Goal: Book appointment/travel/reservation

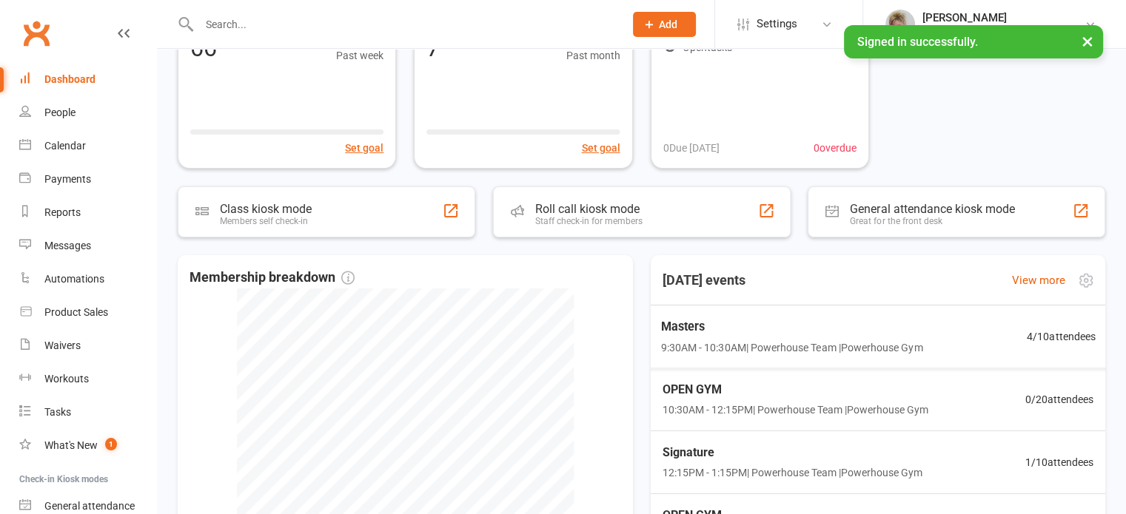
scroll to position [148, 0]
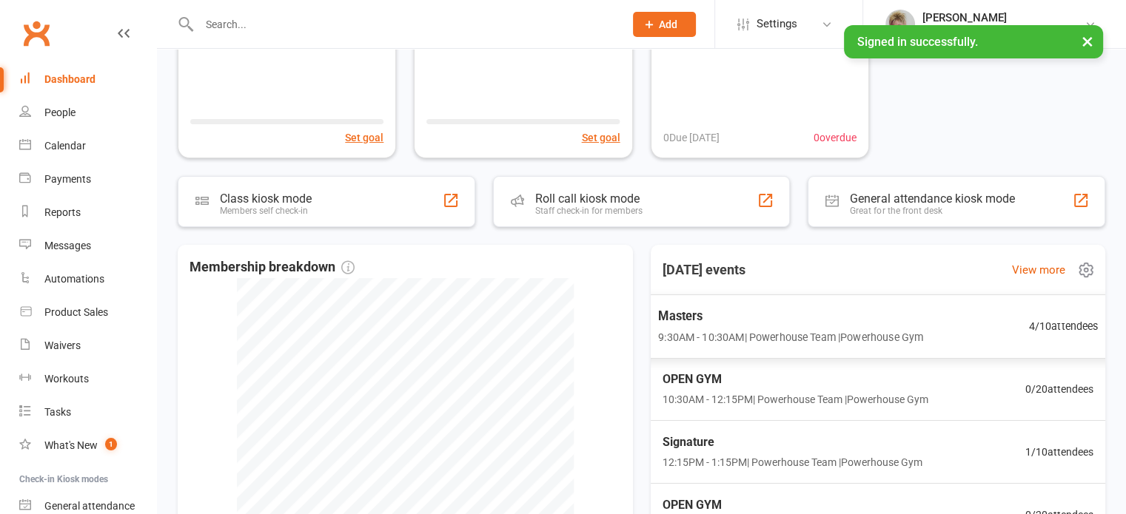
click at [824, 332] on span "9:30AM - 10:30AM | Powerhouse Team | Powerhouse Gym" at bounding box center [790, 337] width 265 height 17
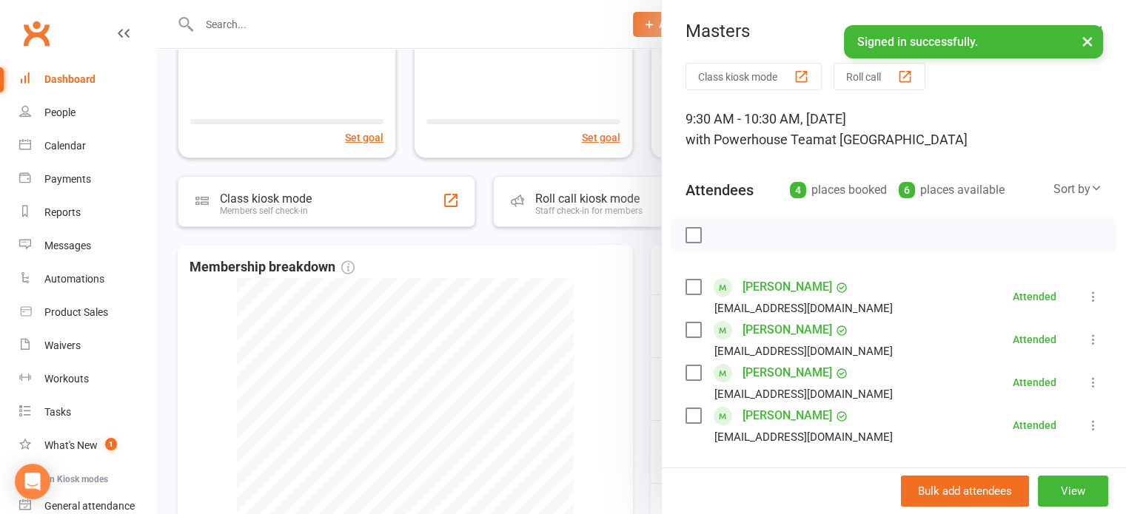
scroll to position [0, 0]
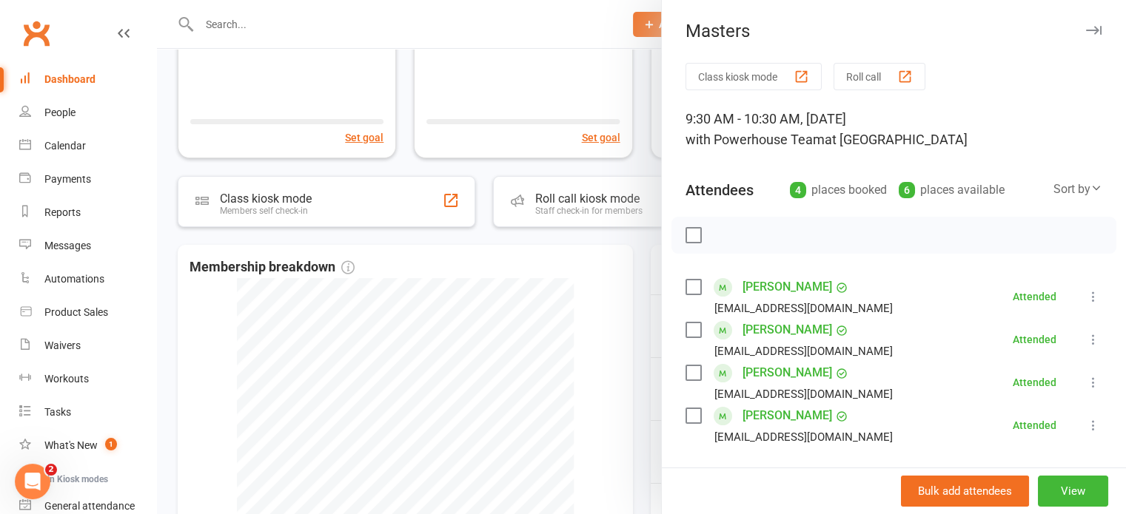
click at [647, 283] on div at bounding box center [641, 257] width 969 height 514
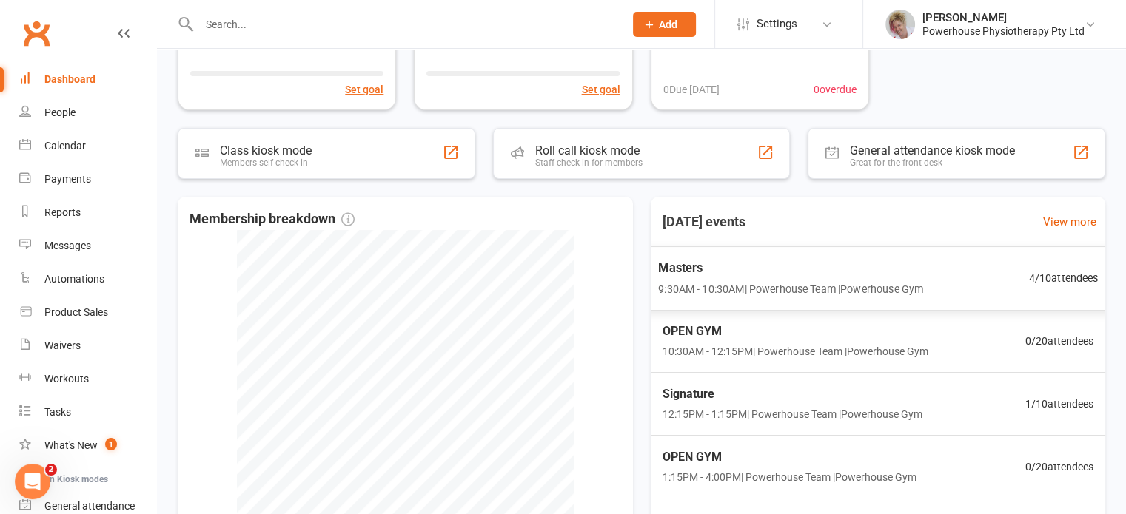
scroll to position [222, 0]
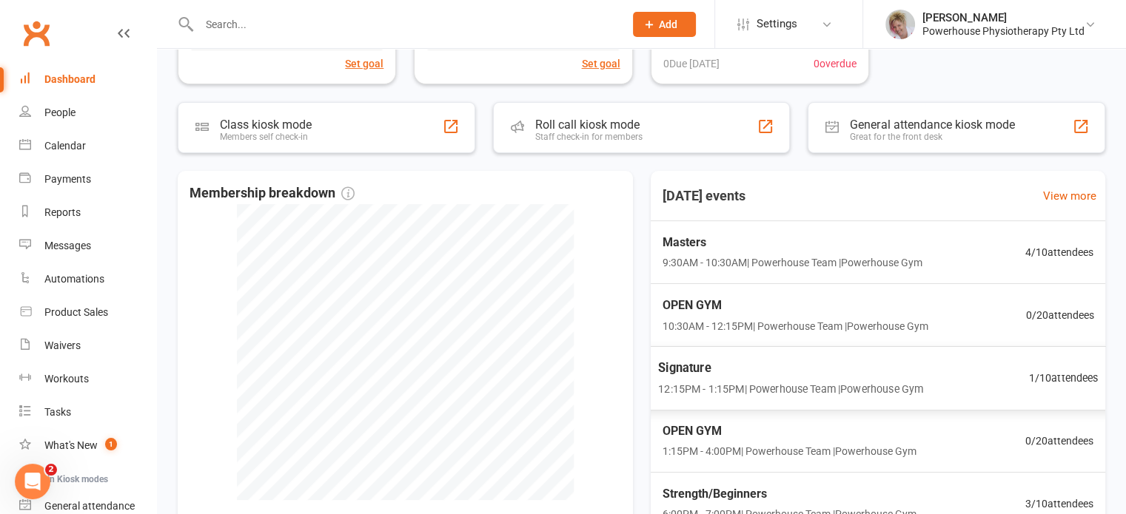
click at [765, 366] on span "Signature" at bounding box center [790, 367] width 265 height 19
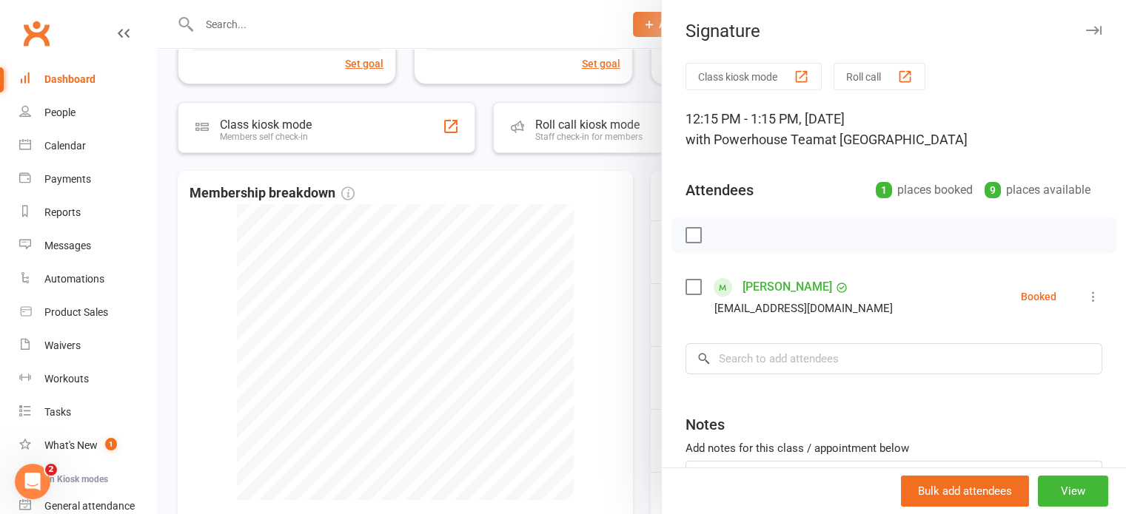
click at [642, 364] on div at bounding box center [641, 257] width 969 height 514
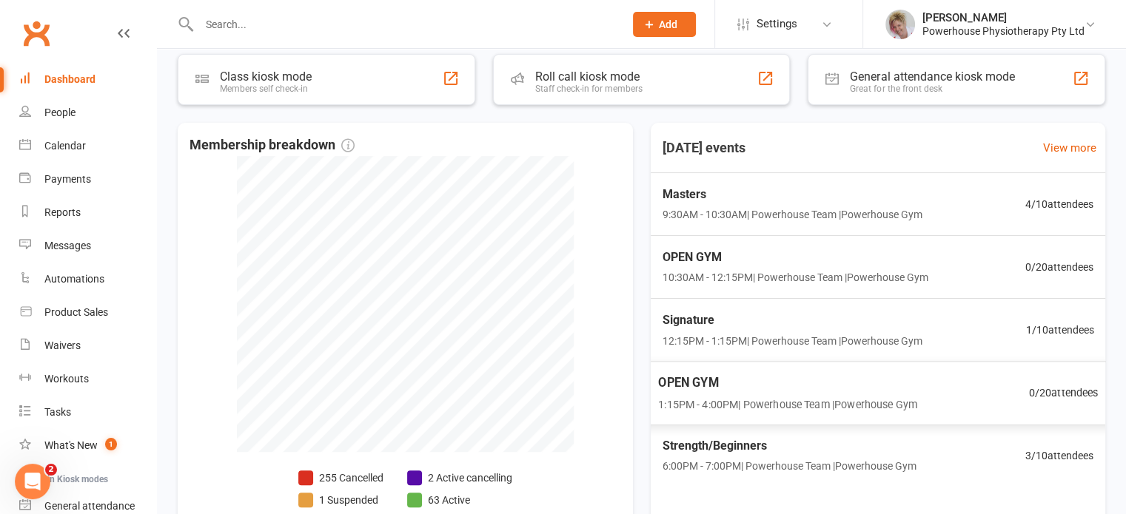
scroll to position [296, 0]
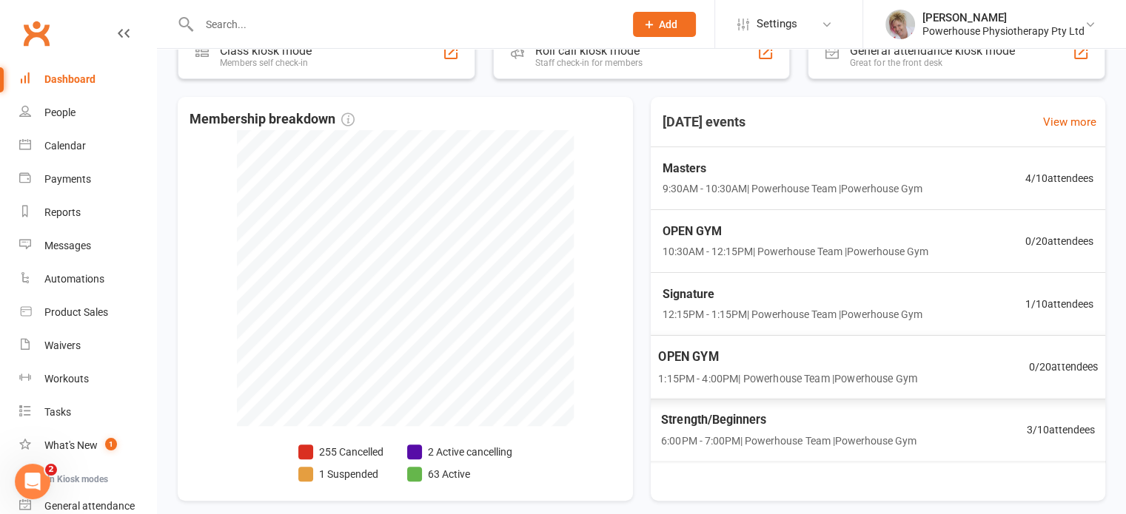
click at [756, 425] on span "Strength/Beginners" at bounding box center [788, 420] width 255 height 19
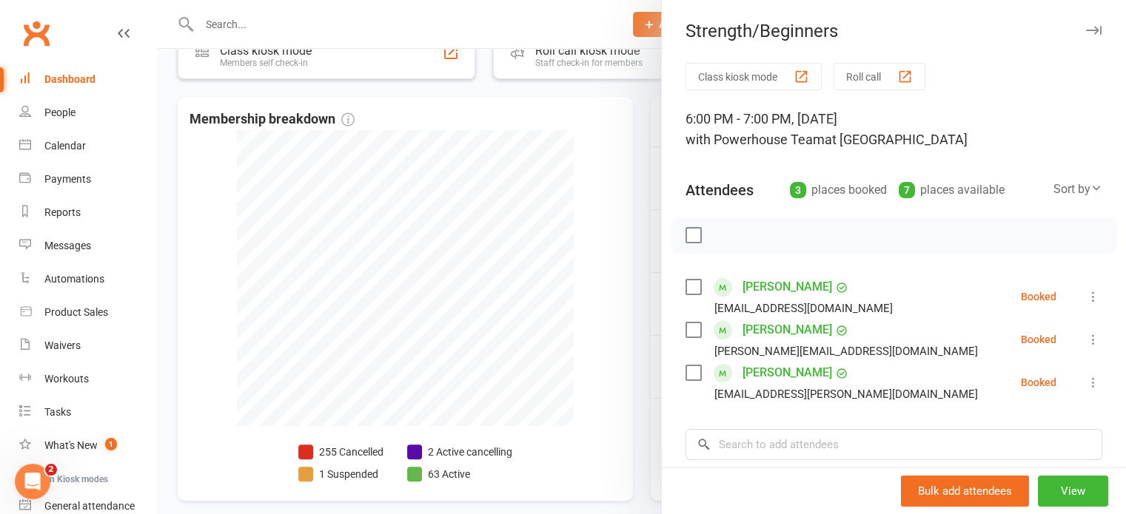
click at [634, 389] on div at bounding box center [641, 257] width 969 height 514
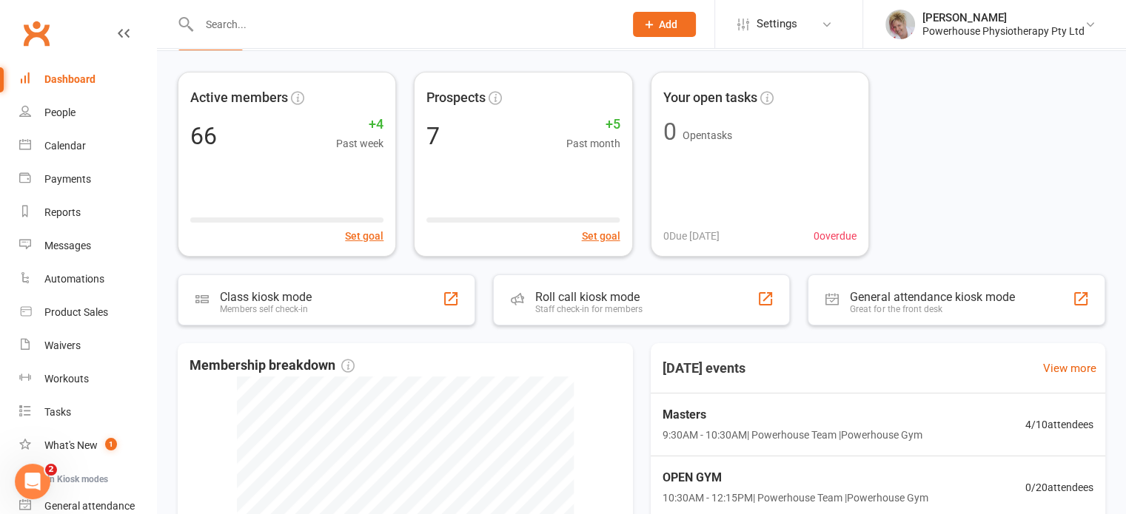
scroll to position [74, 0]
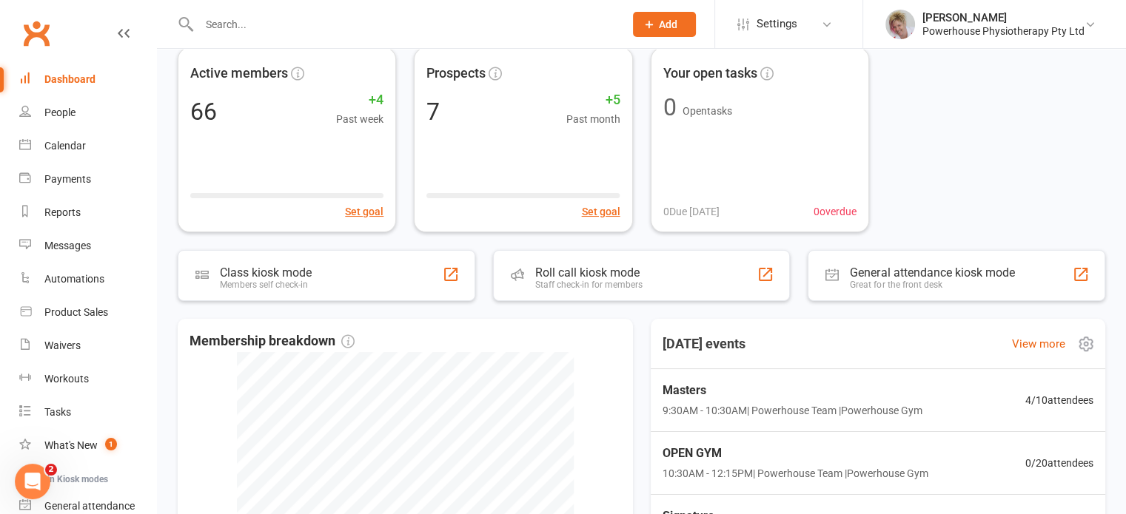
click at [1078, 340] on icon at bounding box center [1086, 344] width 18 height 18
click at [1046, 346] on link "View more" at bounding box center [1038, 344] width 53 height 18
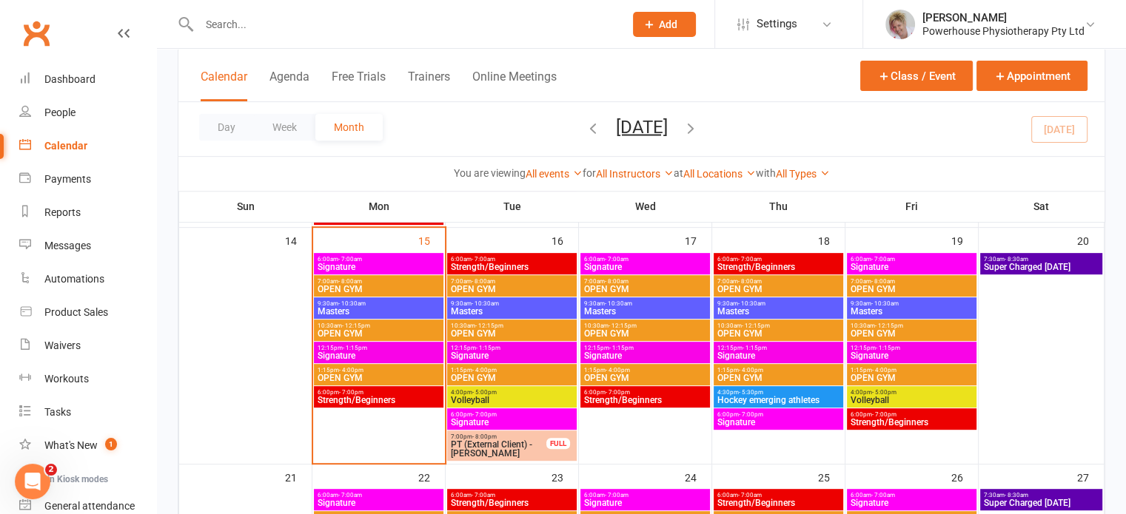
scroll to position [444, 0]
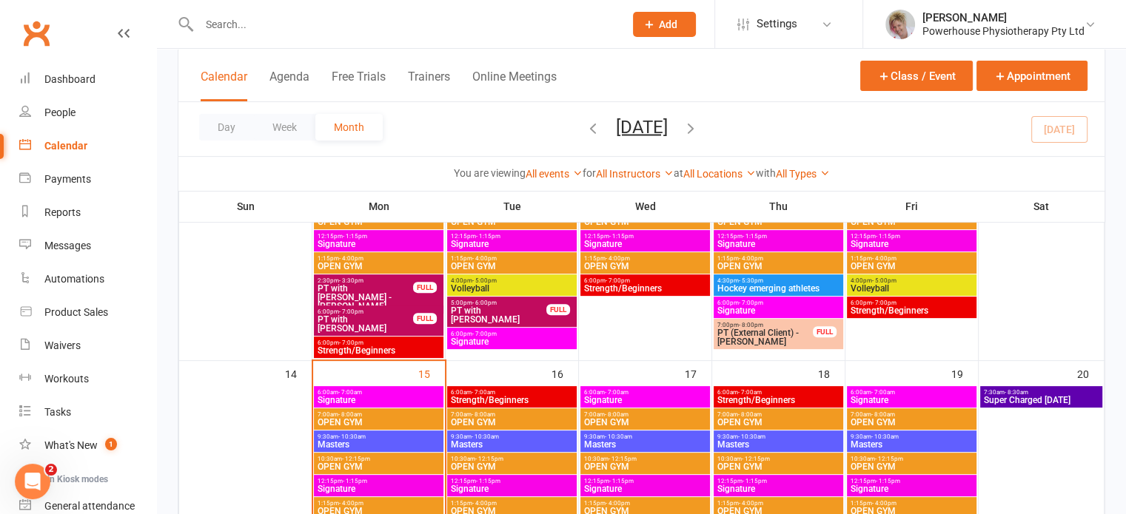
click at [376, 392] on span "6:00am - 7:00am" at bounding box center [379, 392] width 124 height 7
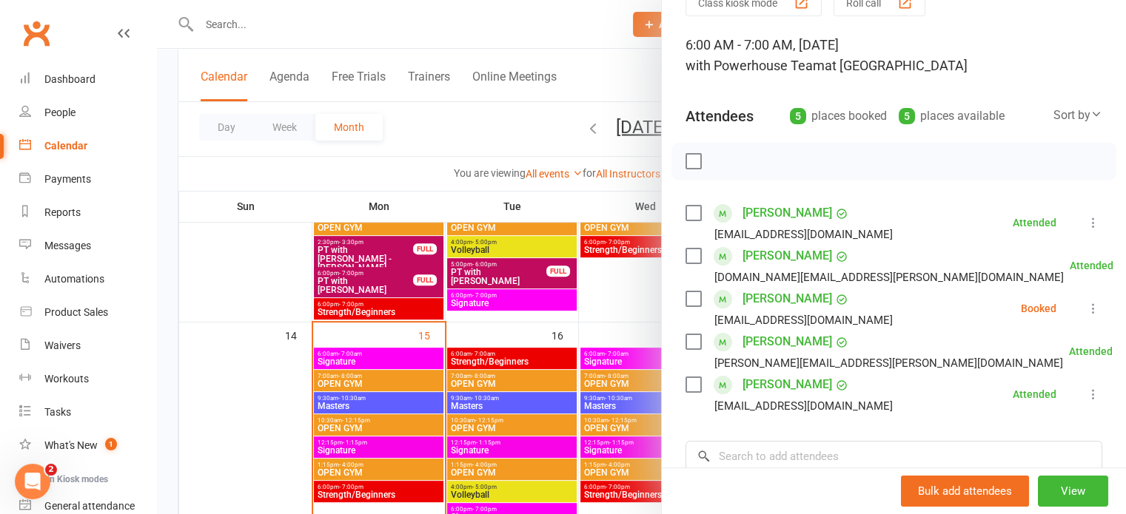
scroll to position [518, 0]
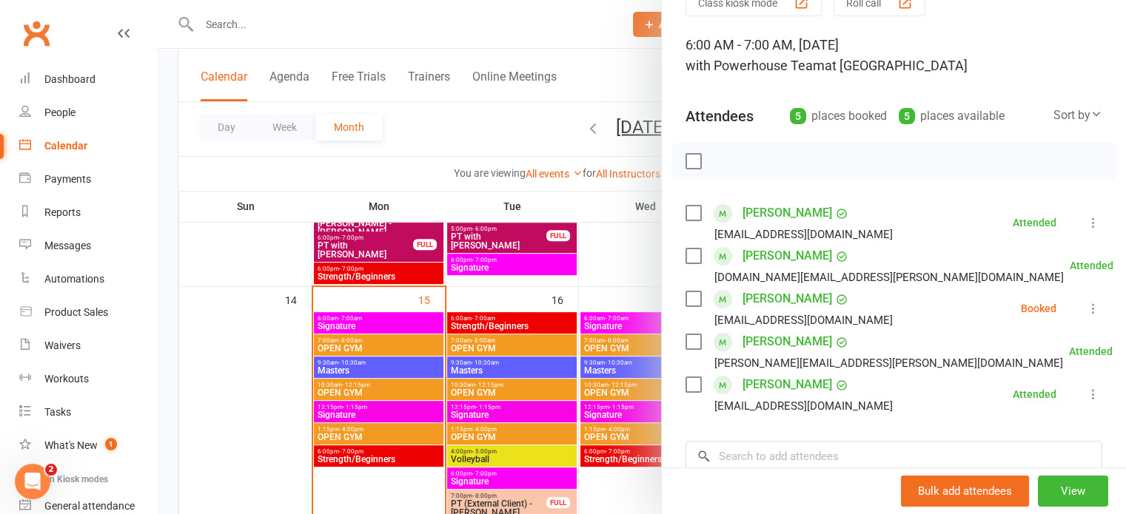
click at [371, 455] on div at bounding box center [641, 257] width 969 height 514
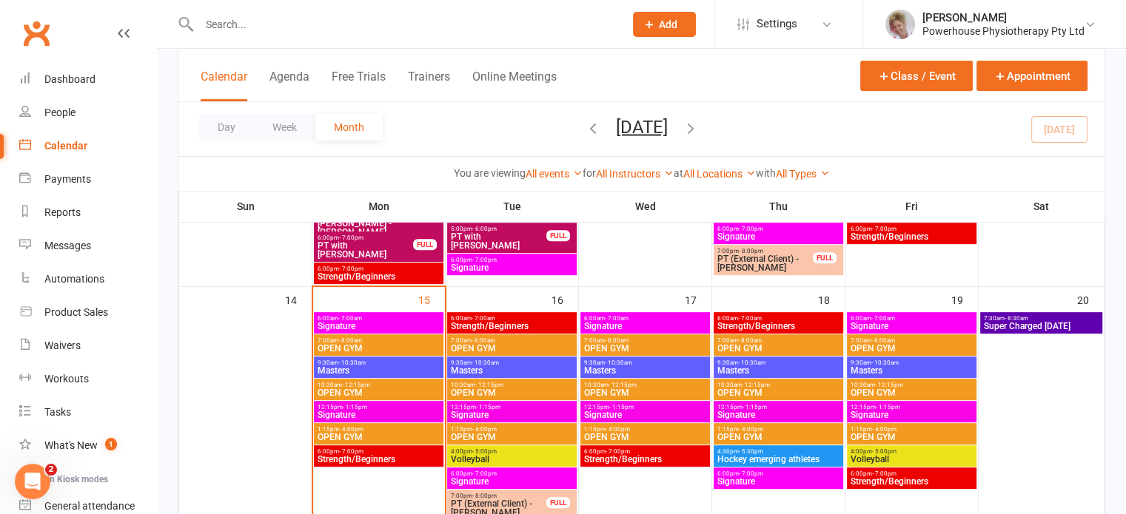
click at [371, 455] on span "Strength/Beginners" at bounding box center [379, 459] width 124 height 9
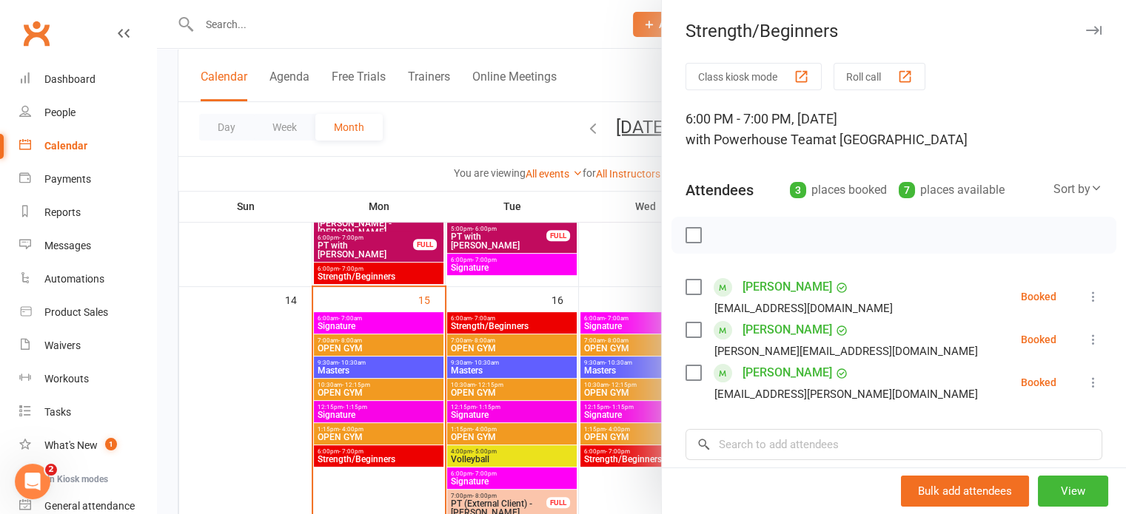
click at [511, 317] on div at bounding box center [641, 257] width 969 height 514
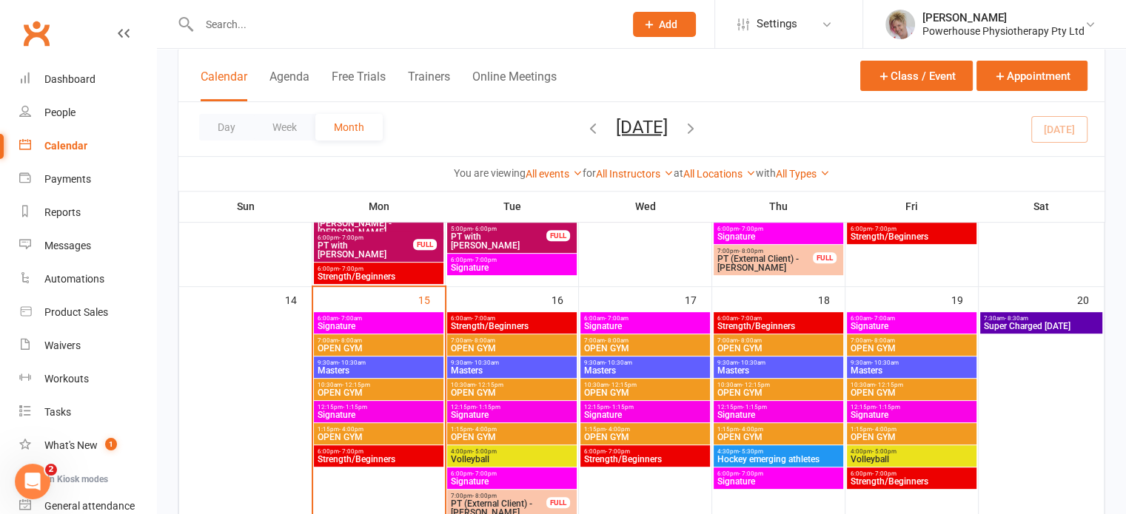
click at [513, 326] on span "Strength/Beginners" at bounding box center [512, 326] width 124 height 9
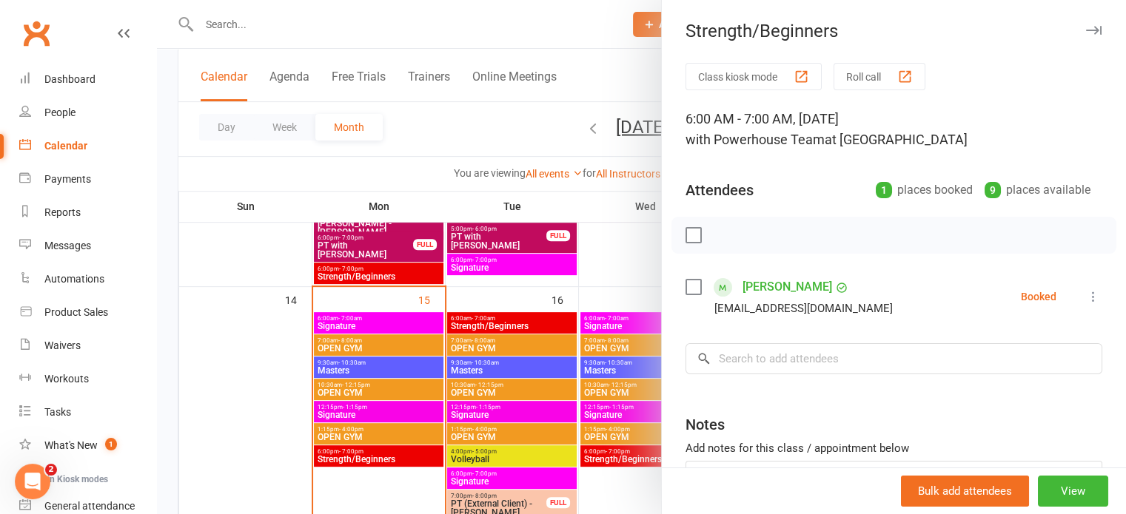
click at [515, 357] on div at bounding box center [641, 257] width 969 height 514
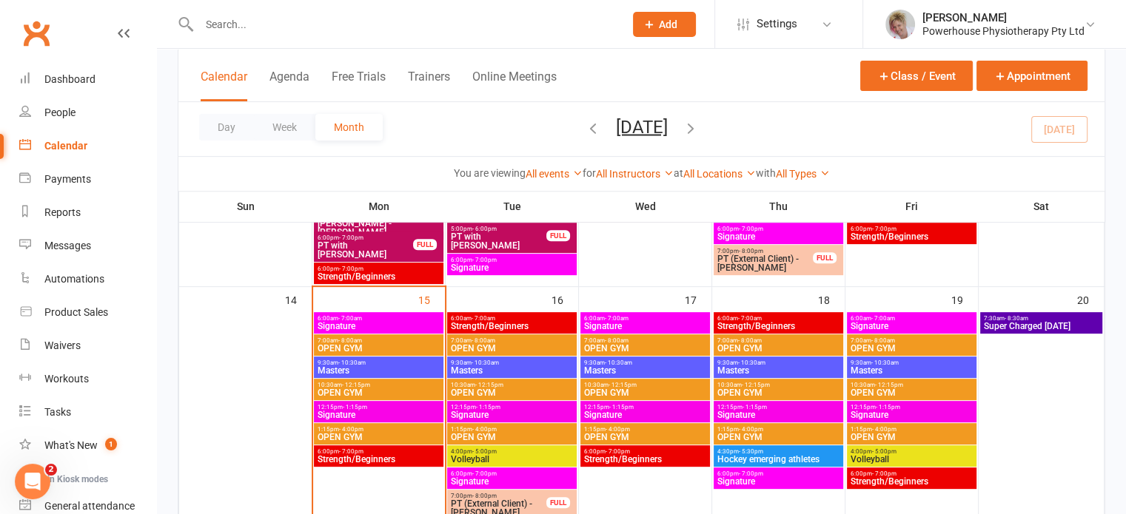
click at [515, 364] on span "9:30am - 10:30am" at bounding box center [512, 363] width 124 height 7
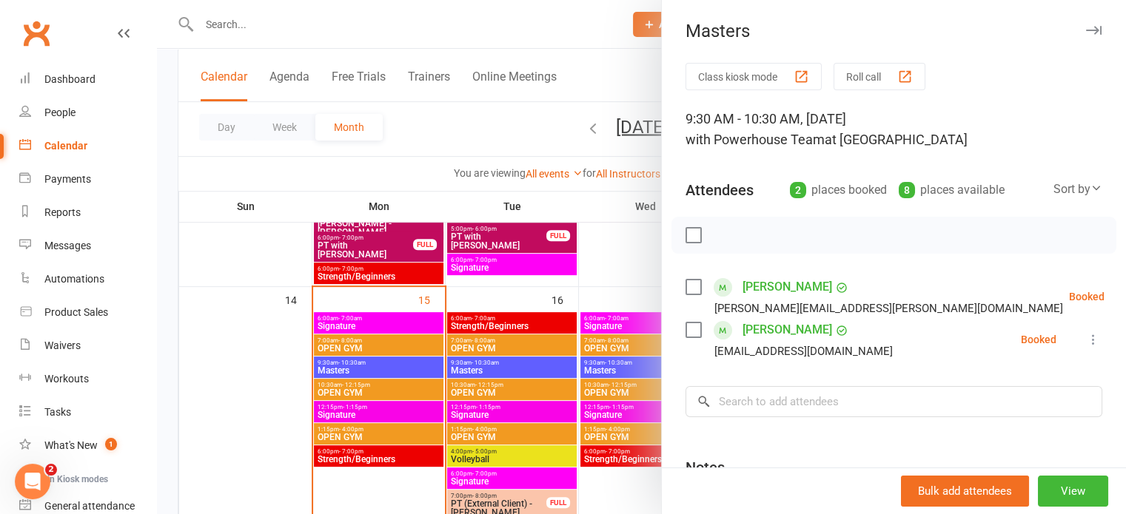
click at [515, 364] on div at bounding box center [641, 257] width 969 height 514
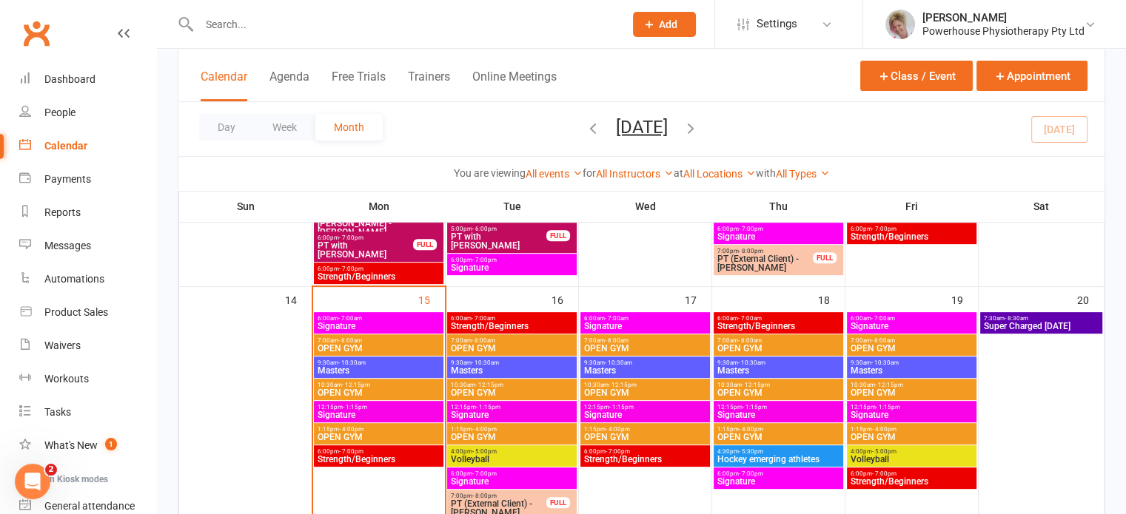
click at [512, 409] on span "12:15pm - 1:15pm" at bounding box center [512, 407] width 124 height 7
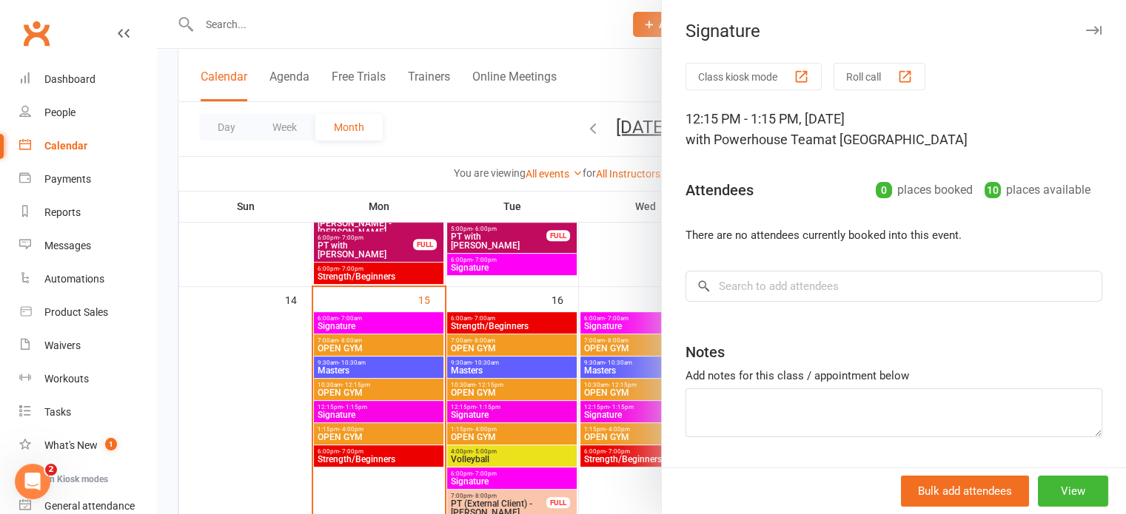
scroll to position [592, 0]
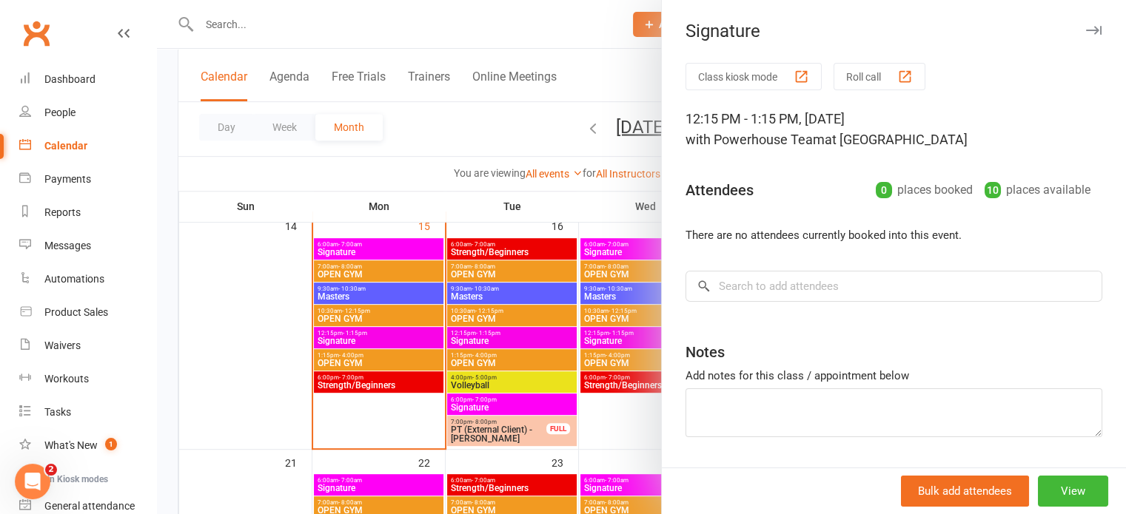
click at [506, 377] on div at bounding box center [641, 257] width 969 height 514
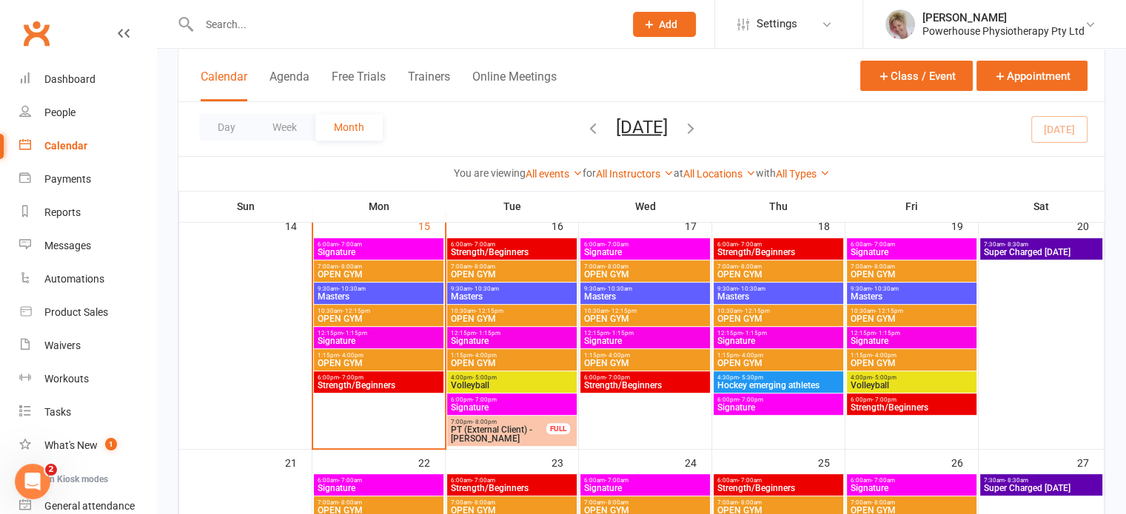
click at [511, 409] on span "Signature" at bounding box center [512, 407] width 124 height 9
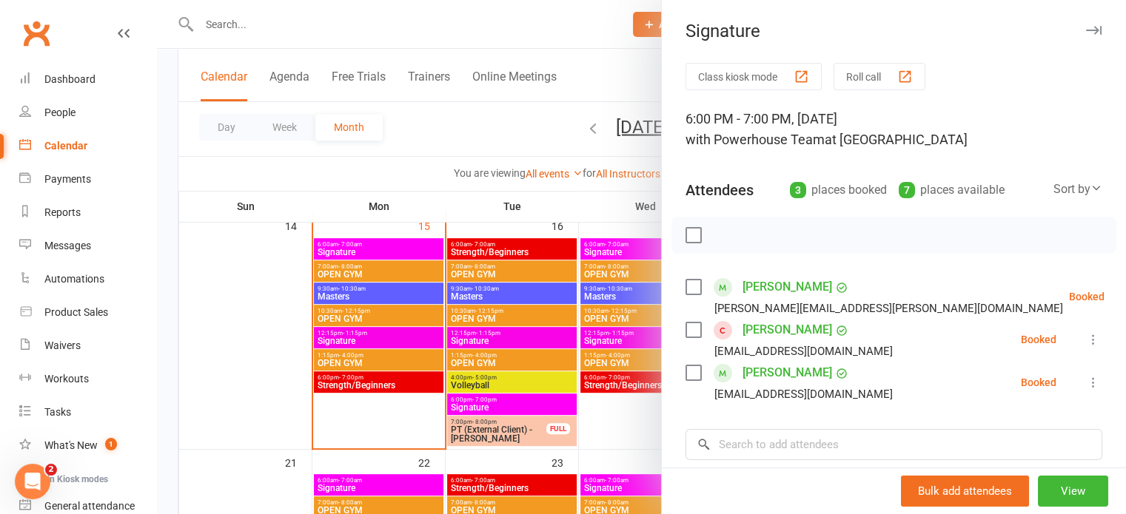
click at [458, 454] on div at bounding box center [641, 257] width 969 height 514
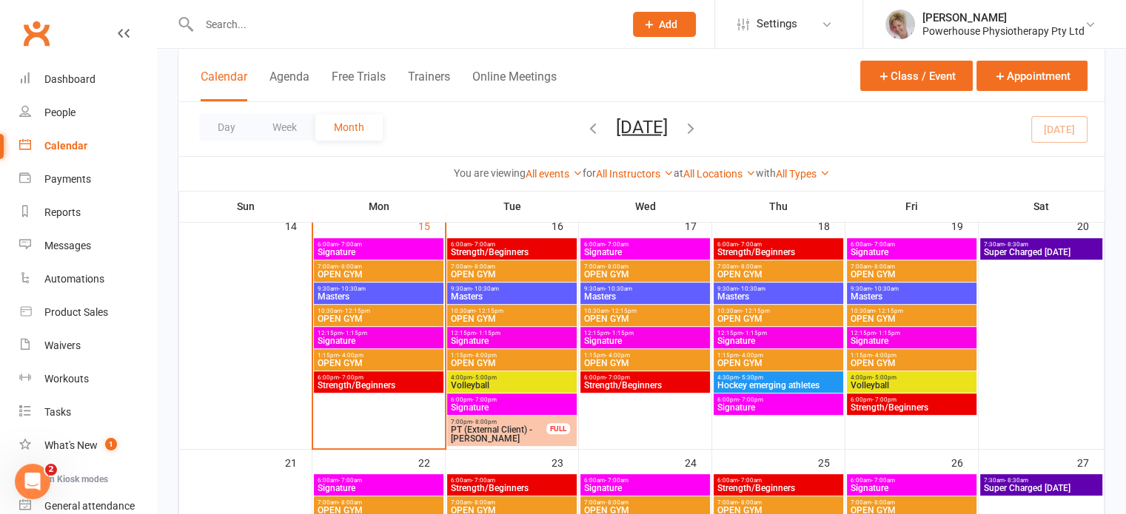
click at [621, 242] on span "- 7:00am" at bounding box center [617, 244] width 24 height 7
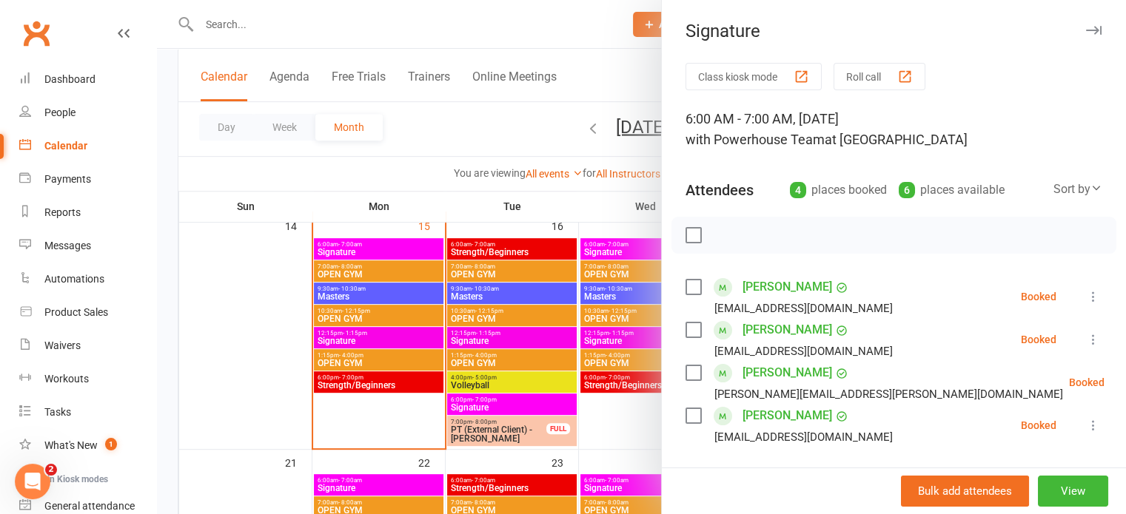
click at [637, 447] on div at bounding box center [641, 257] width 969 height 514
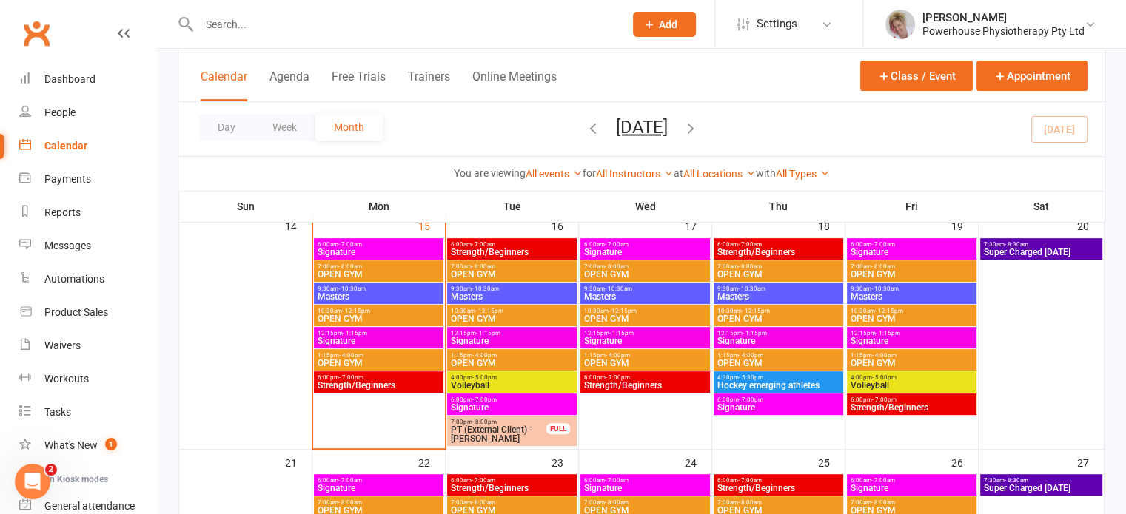
click at [631, 298] on span "Masters" at bounding box center [645, 296] width 124 height 9
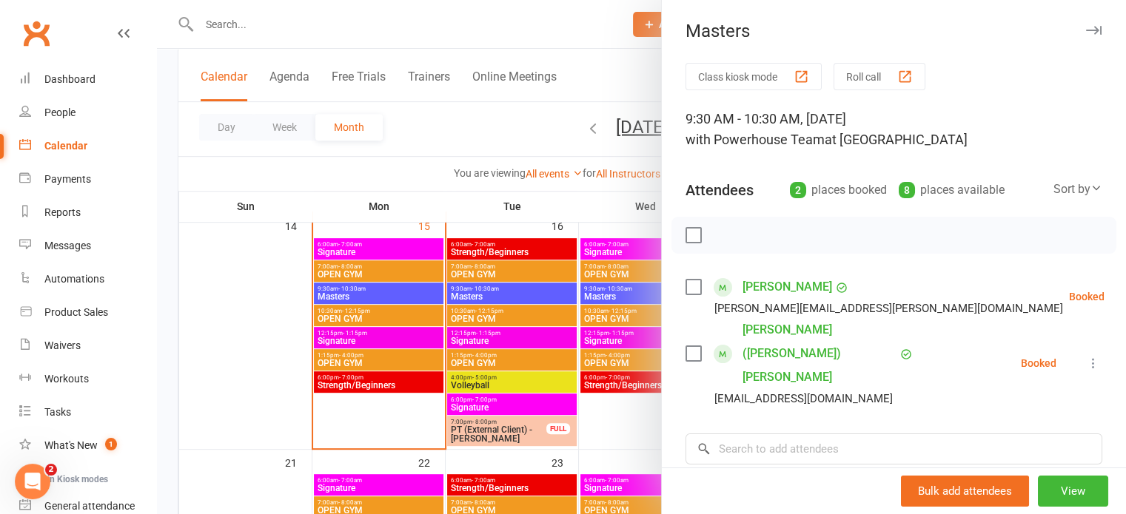
click at [622, 416] on div at bounding box center [641, 257] width 969 height 514
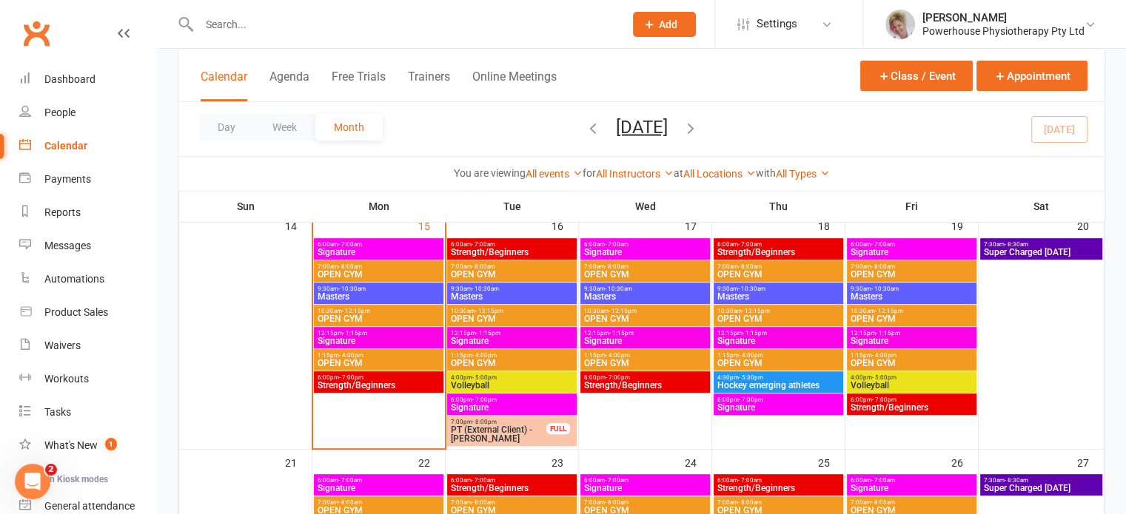
click at [619, 337] on span "Signature" at bounding box center [645, 341] width 124 height 9
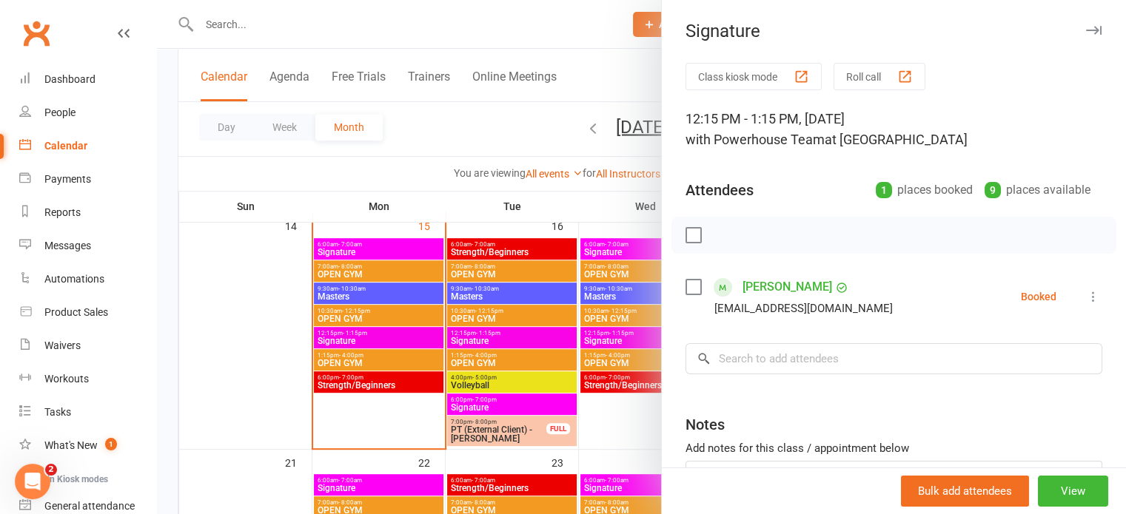
click at [616, 417] on div at bounding box center [641, 257] width 969 height 514
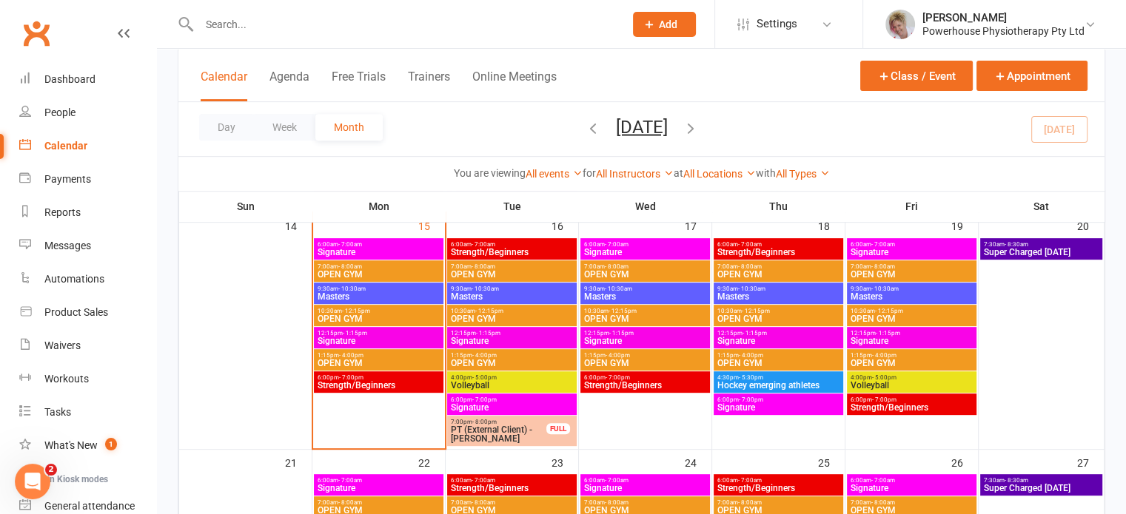
click at [539, 330] on span "12:15pm - 1:15pm" at bounding box center [512, 333] width 124 height 7
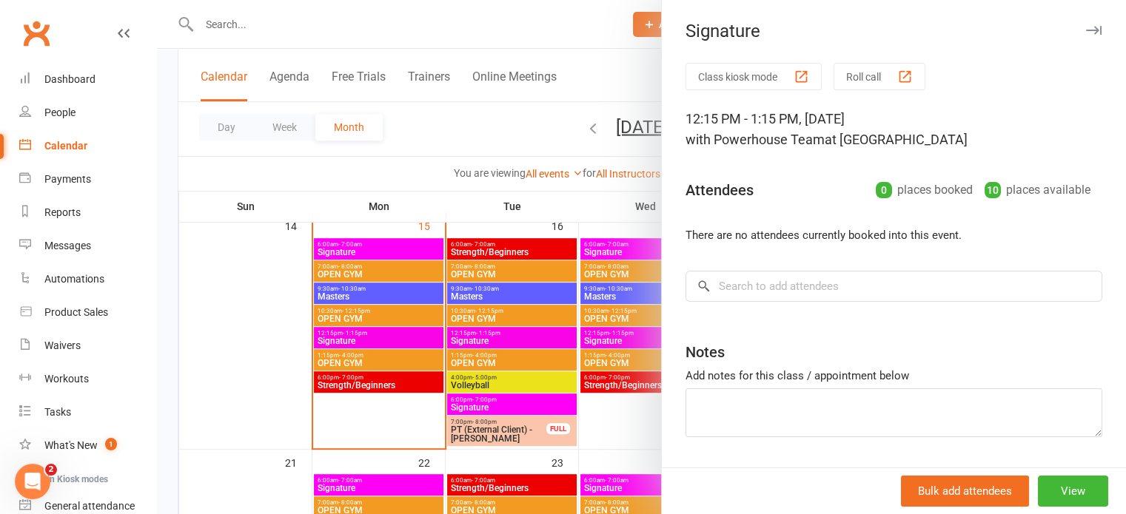
click at [599, 413] on div at bounding box center [641, 257] width 969 height 514
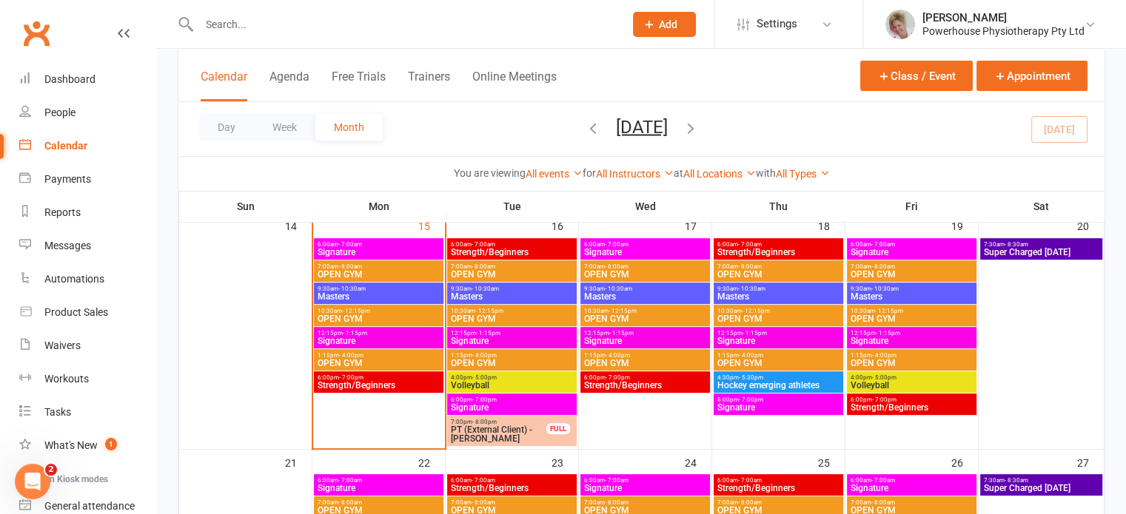
click at [752, 332] on span "- 1:15pm" at bounding box center [754, 333] width 24 height 7
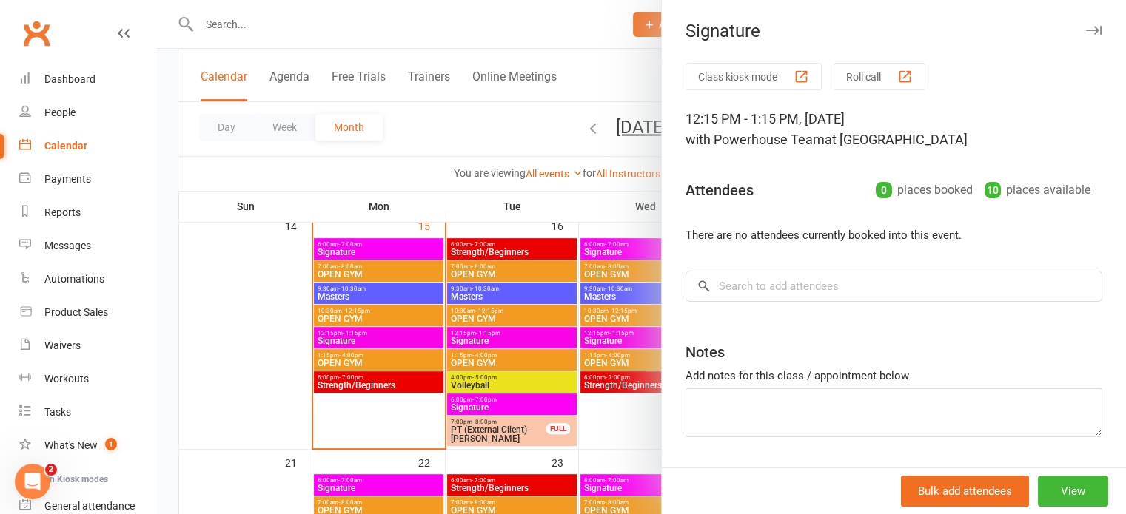
click at [661, 423] on div "Signature Class kiosk mode Roll call 12:15 PM - 1:15 PM, [DATE] with Powerhouse…" at bounding box center [893, 257] width 465 height 514
click at [637, 417] on div at bounding box center [641, 257] width 969 height 514
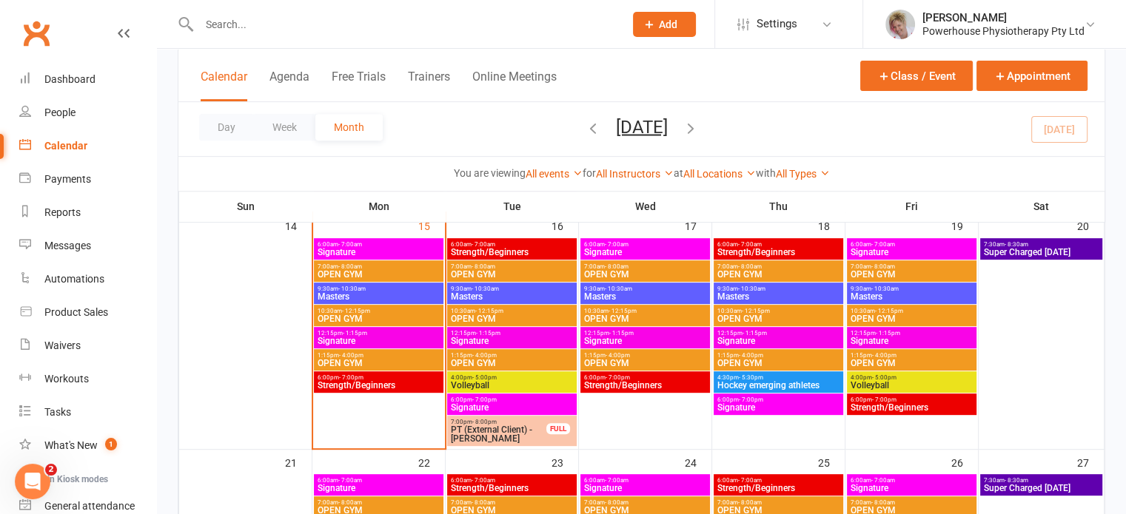
click at [867, 337] on span "Signature" at bounding box center [912, 341] width 124 height 9
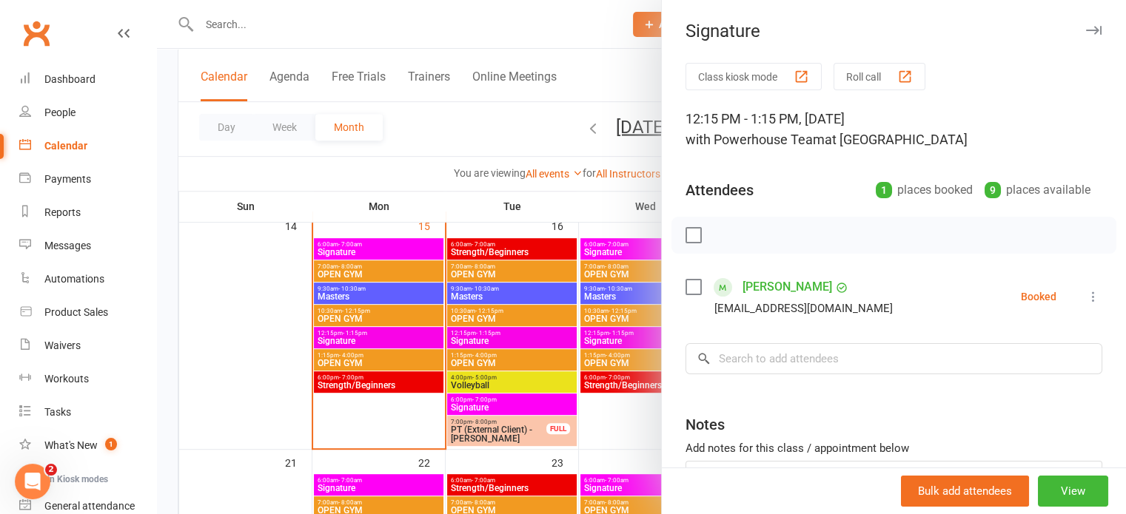
click at [628, 417] on div at bounding box center [641, 257] width 969 height 514
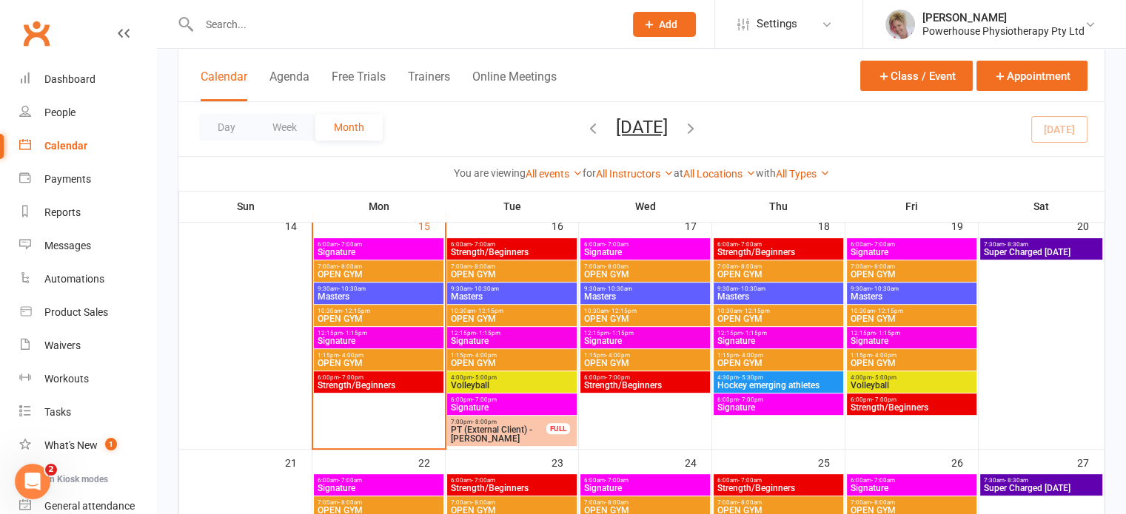
click at [891, 283] on div "9:30am - 10:30am Masters" at bounding box center [912, 293] width 130 height 21
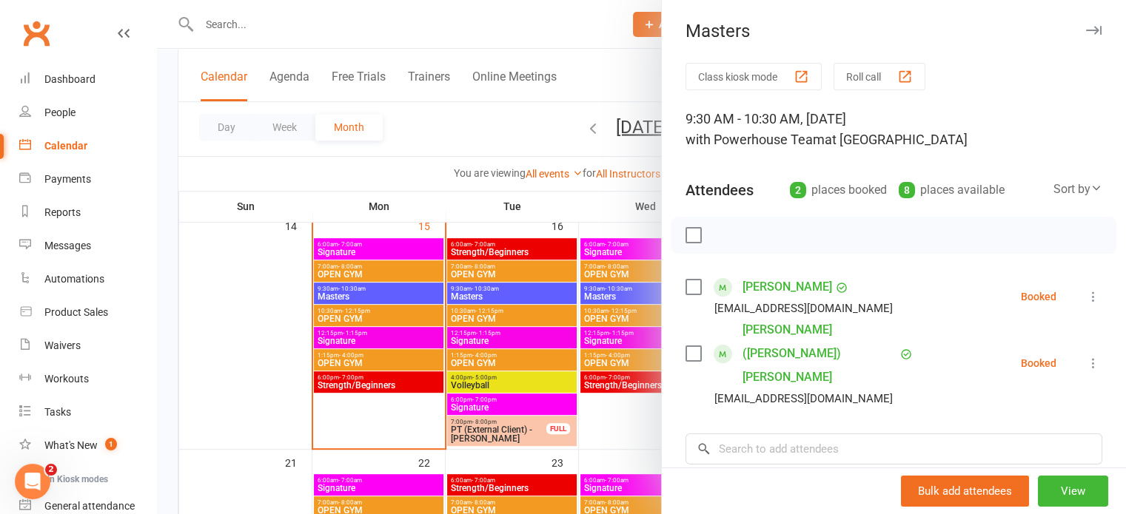
click at [625, 420] on div at bounding box center [641, 257] width 969 height 514
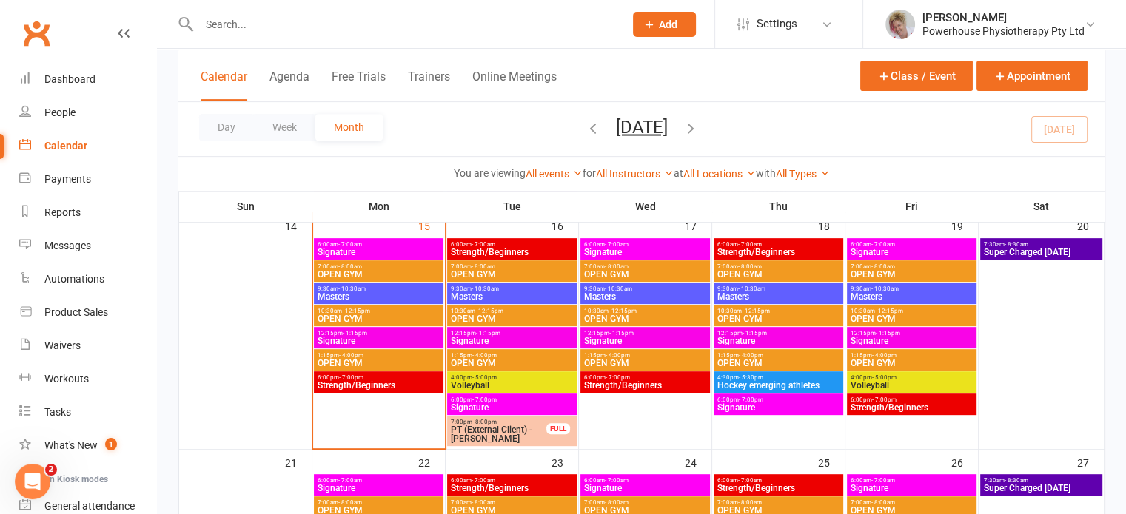
click at [776, 288] on span "9:30am - 10:30am" at bounding box center [778, 289] width 124 height 7
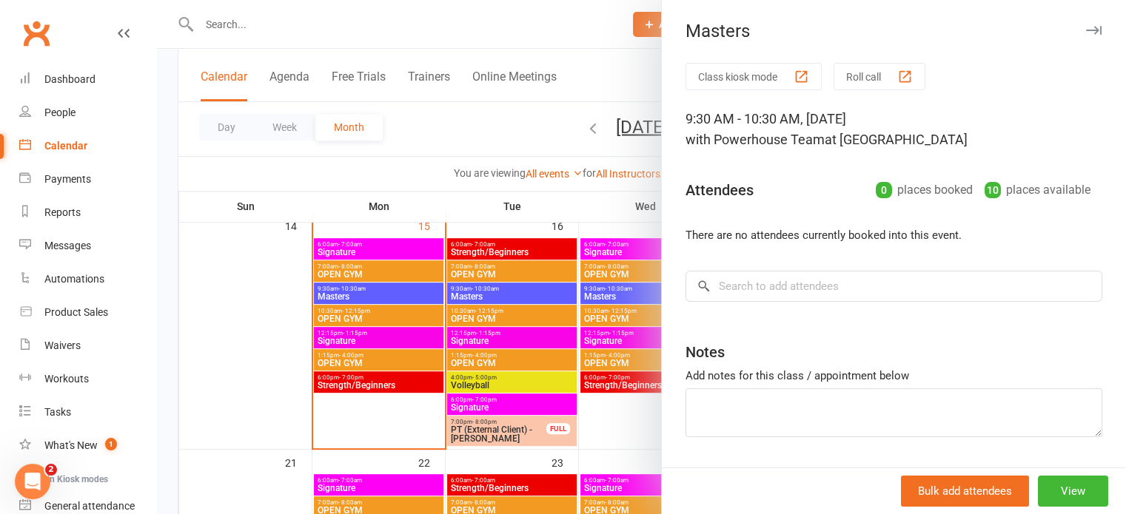
click at [619, 417] on div at bounding box center [641, 257] width 969 height 514
